Goal: Task Accomplishment & Management: Complete application form

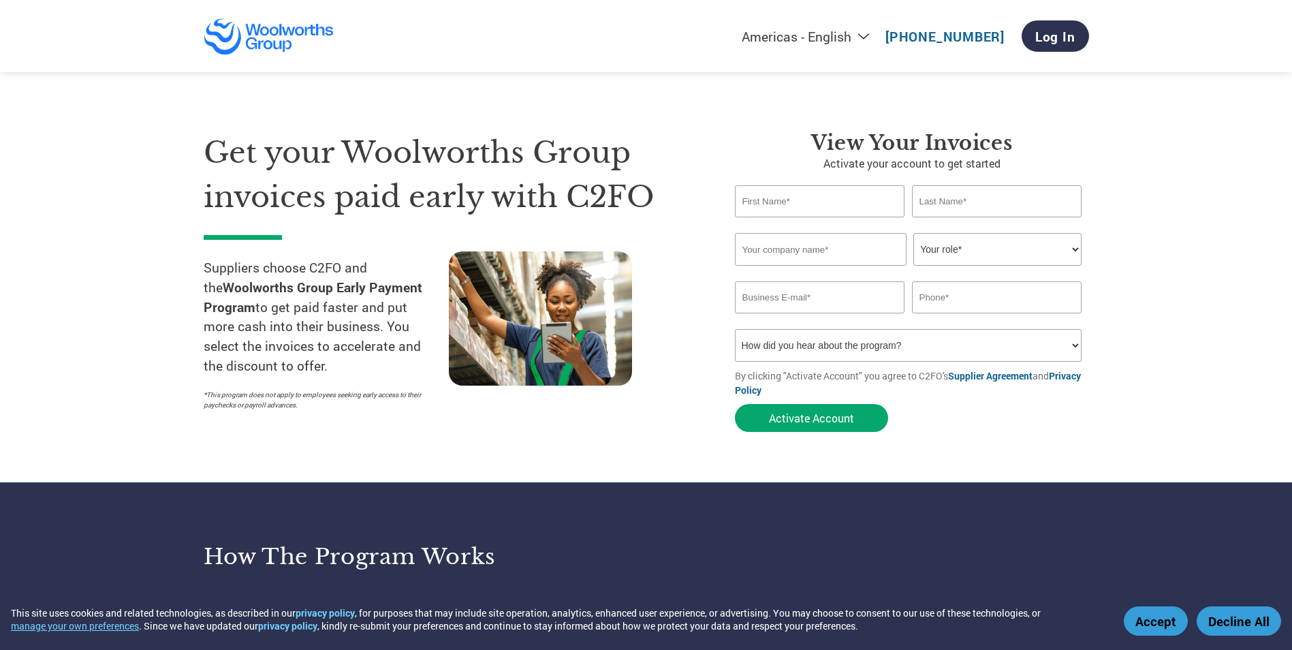
click at [772, 202] on input "text" at bounding box center [820, 201] width 170 height 32
type input "Lachlan"
type input "[PERSON_NAME]"
type input "[PERSON_NAME] [PERSON_NAME] [PERSON_NAME] & Co"
click at [1067, 242] on select "Your role* CFO Controller Credit Manager Finance Director Treasurer CEO Preside…" at bounding box center [997, 249] width 168 height 33
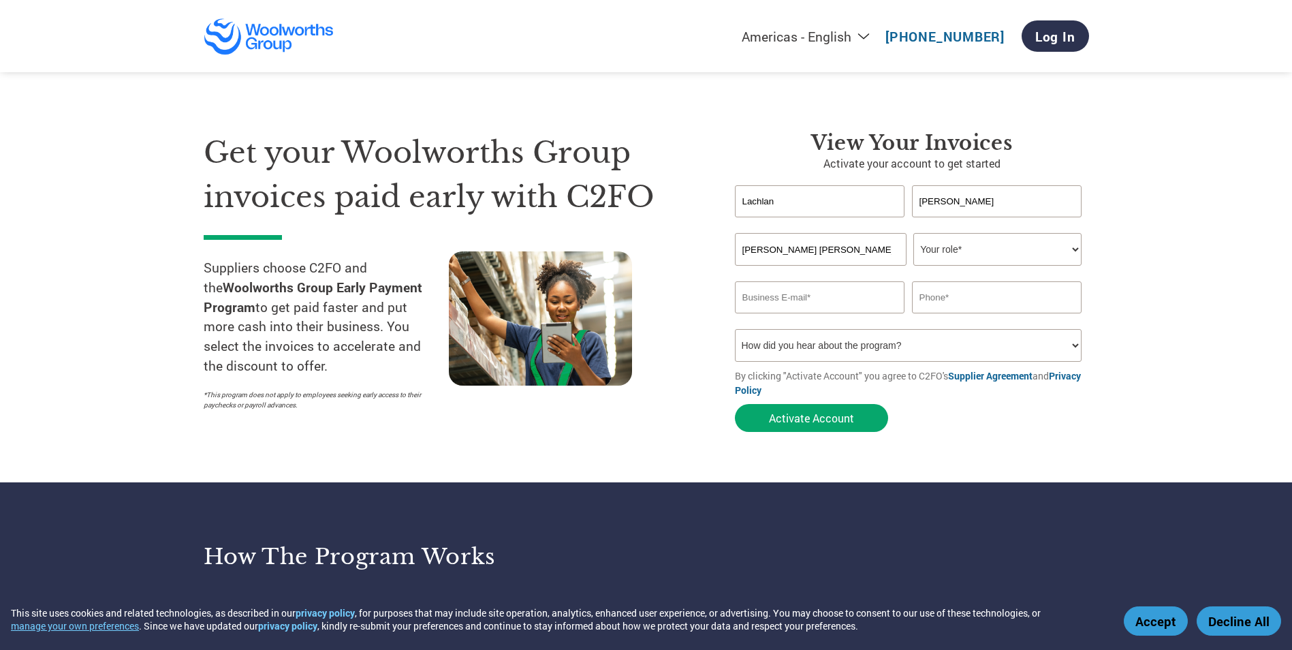
select select "CEO"
click at [913, 233] on select "Your role* CFO Controller Credit Manager Finance Director Treasurer CEO Preside…" at bounding box center [997, 249] width 168 height 33
click at [759, 294] on input "email" at bounding box center [820, 297] width 170 height 32
type input "[EMAIL_ADDRESS][DOMAIN_NAME]"
type input "0268523355"
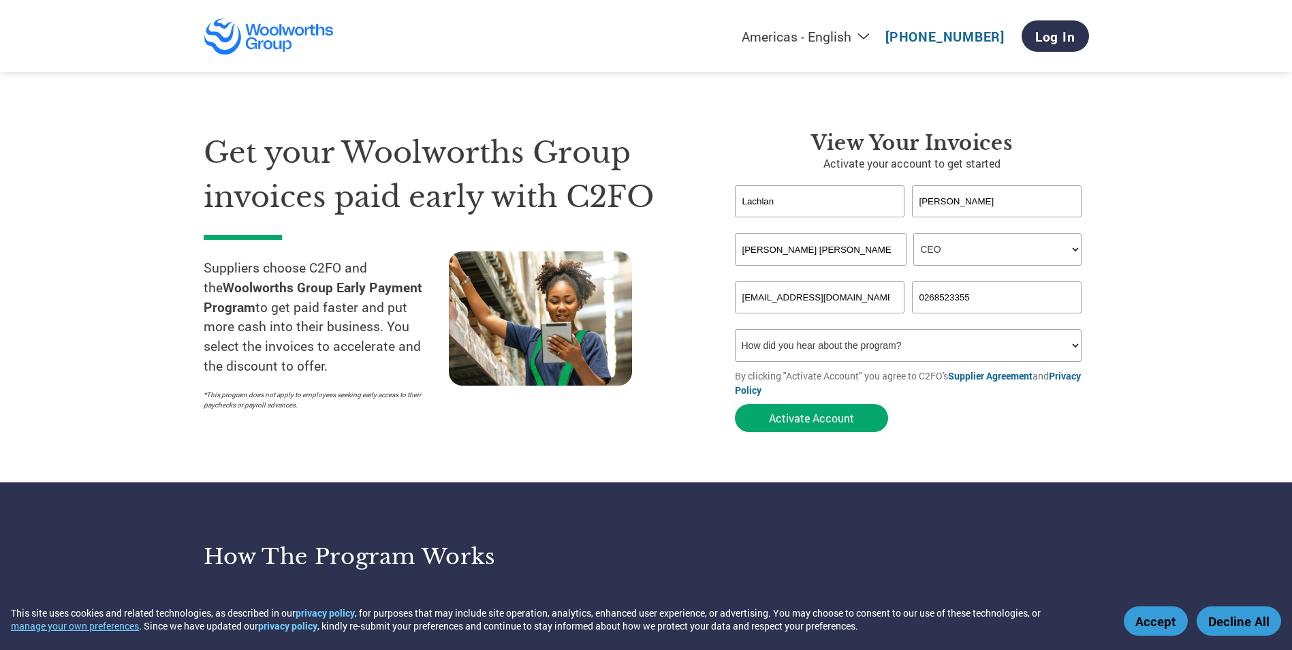
click at [1071, 347] on select "How did you hear about the program? Received a letter Email Social Media Online…" at bounding box center [908, 345] width 347 height 33
select select "Email"
click at [735, 329] on select "How did you hear about the program? Received a letter Email Social Media Online…" at bounding box center [908, 345] width 347 height 33
click at [814, 416] on button "Activate Account" at bounding box center [811, 418] width 153 height 28
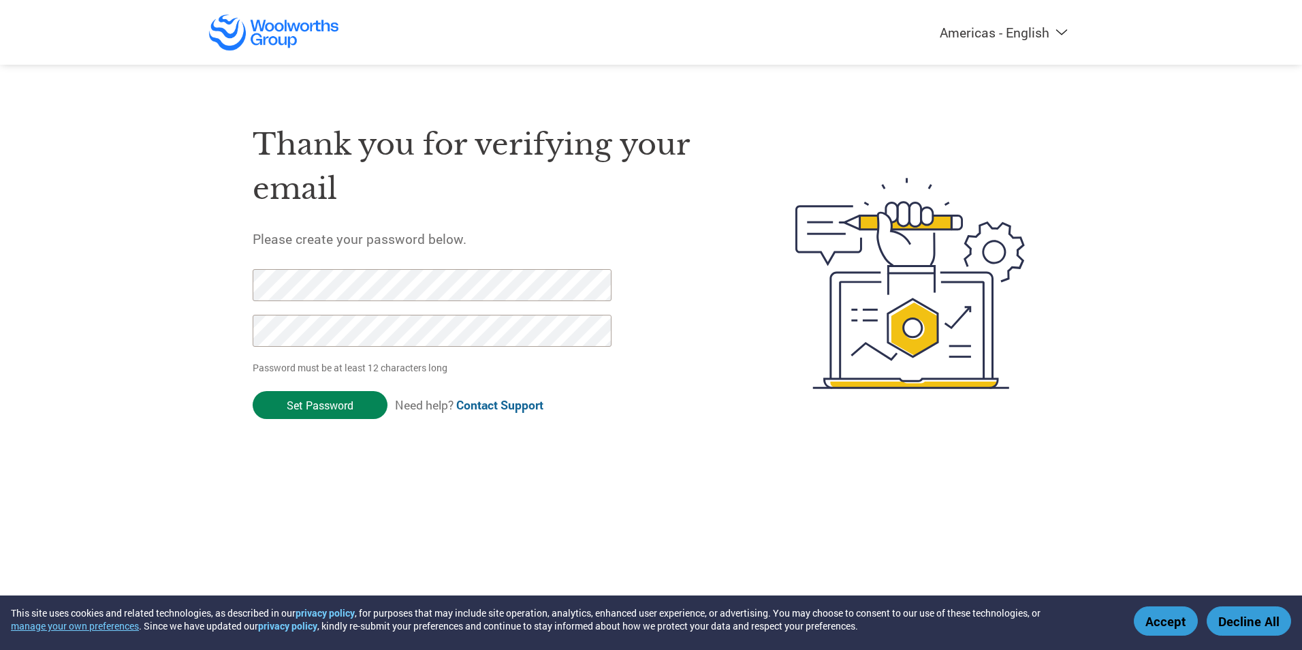
click at [317, 399] on input "Set Password" at bounding box center [320, 405] width 135 height 28
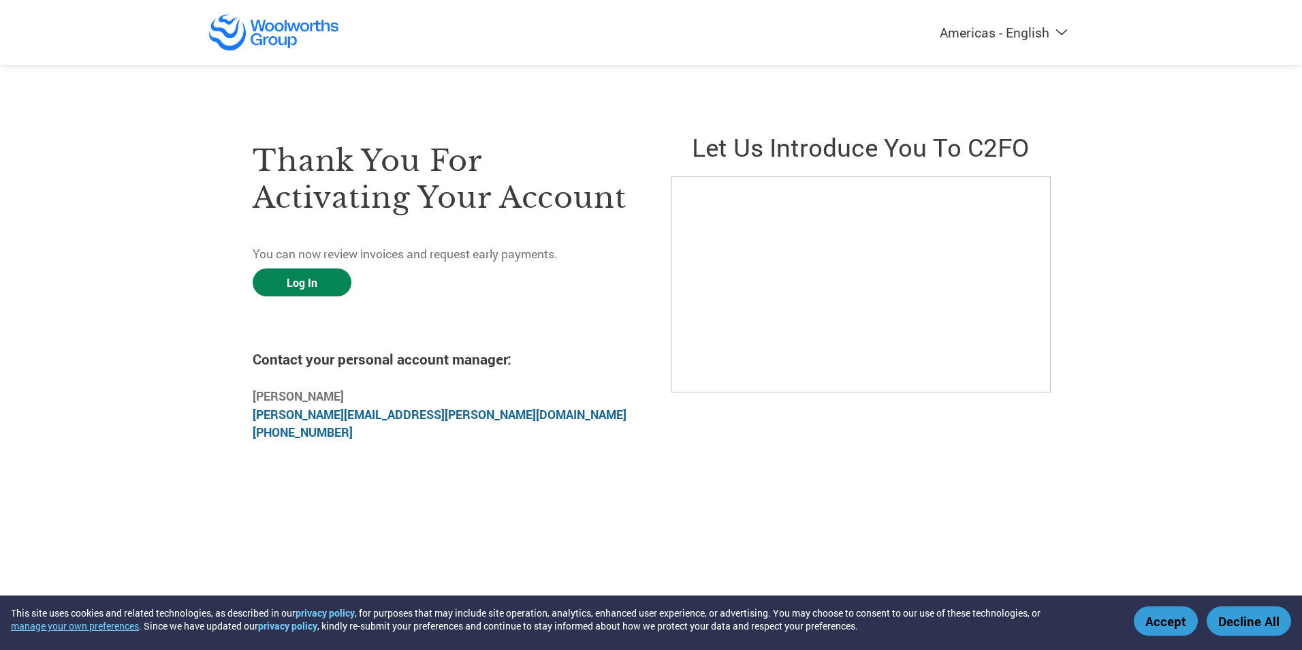
drag, startPoint x: 302, startPoint y: 283, endPoint x: 311, endPoint y: 286, distance: 8.9
click at [302, 283] on link "Log In" at bounding box center [302, 282] width 99 height 28
